Goal: Task Accomplishment & Management: Manage account settings

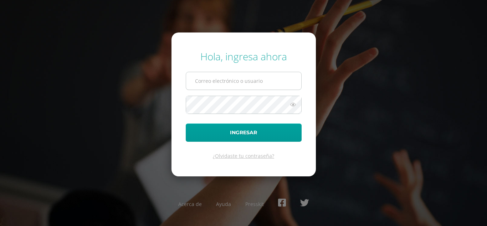
drag, startPoint x: 0, startPoint y: 0, endPoint x: 257, endPoint y: 83, distance: 270.0
click at [257, 83] on input "text" at bounding box center [243, 80] width 115 height 17
type input "[EMAIL_ADDRESS][DOMAIN_NAME]"
click at [186, 123] on button "Ingresar" at bounding box center [244, 132] width 116 height 18
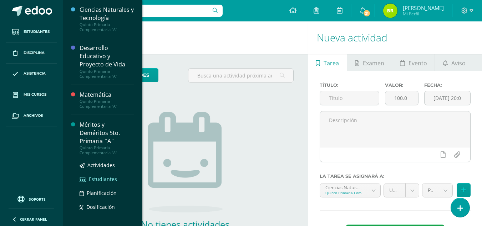
click at [114, 178] on span "Estudiantes" at bounding box center [103, 179] width 28 height 7
